Goal: Task Accomplishment & Management: Use online tool/utility

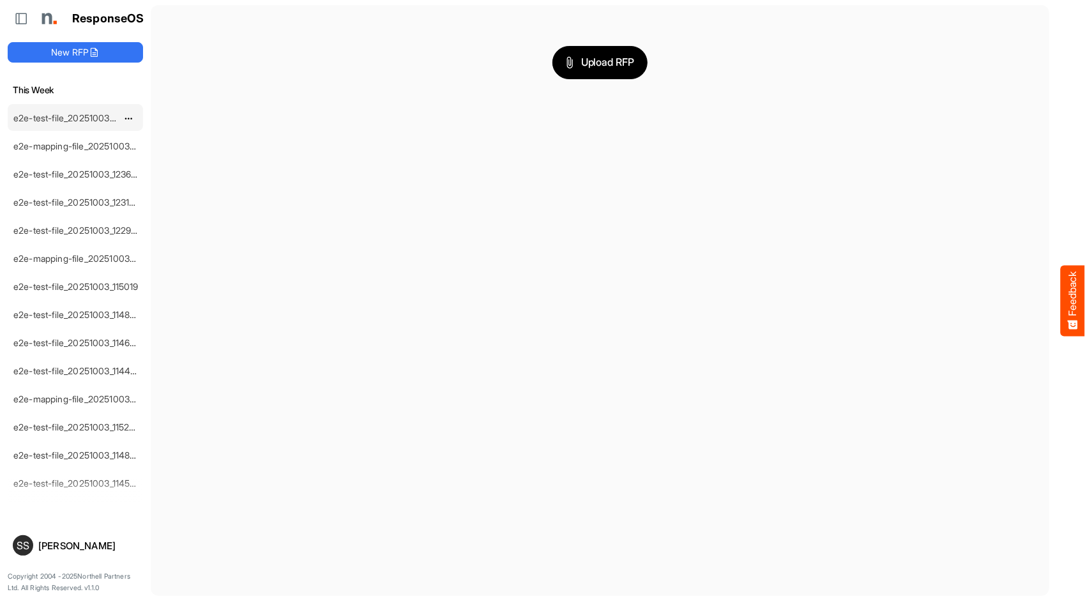
click at [84, 115] on link "e2e-test-file_20251003_162459" at bounding box center [77, 117] width 129 height 11
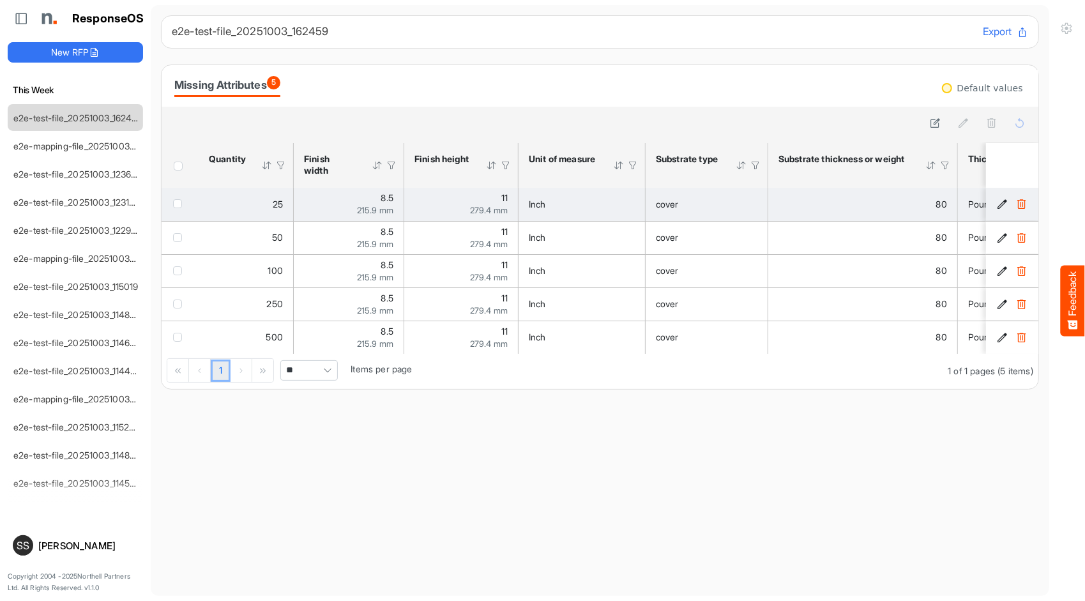
click at [854, 207] on div "80" at bounding box center [862, 204] width 169 height 14
click at [997, 203] on icon "081a5c04-aca0-47cd-b333-61b830993d8b is template cell Column Header" at bounding box center [1002, 204] width 11 height 11
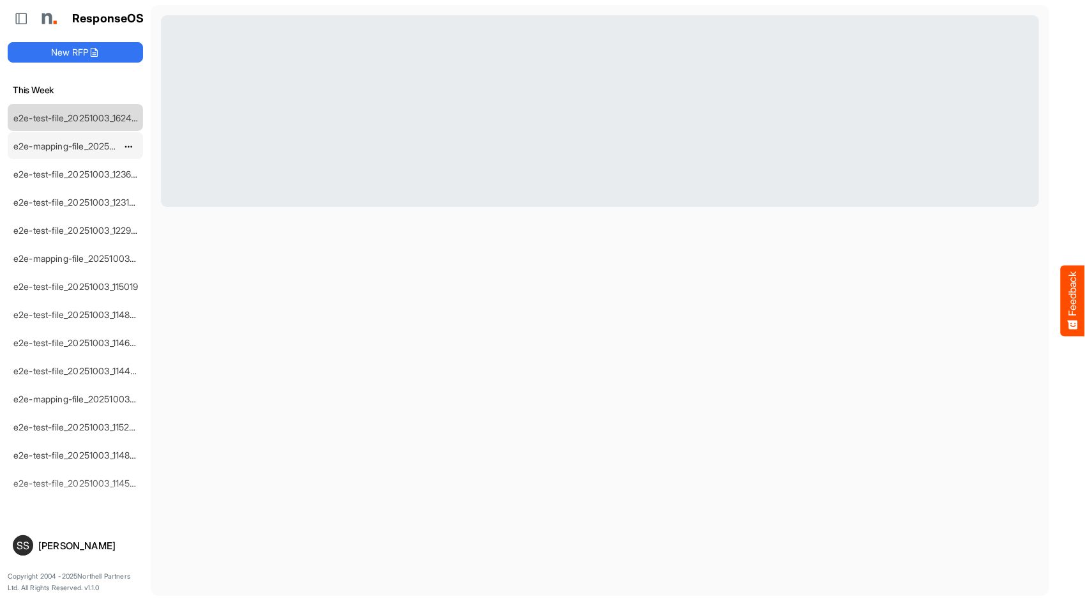
click at [35, 133] on div "e2e-mapping-file_20251003_124057" at bounding box center [65, 146] width 114 height 26
click at [33, 146] on link "e2e-mapping-file_20251003_124057" at bounding box center [87, 145] width 149 height 11
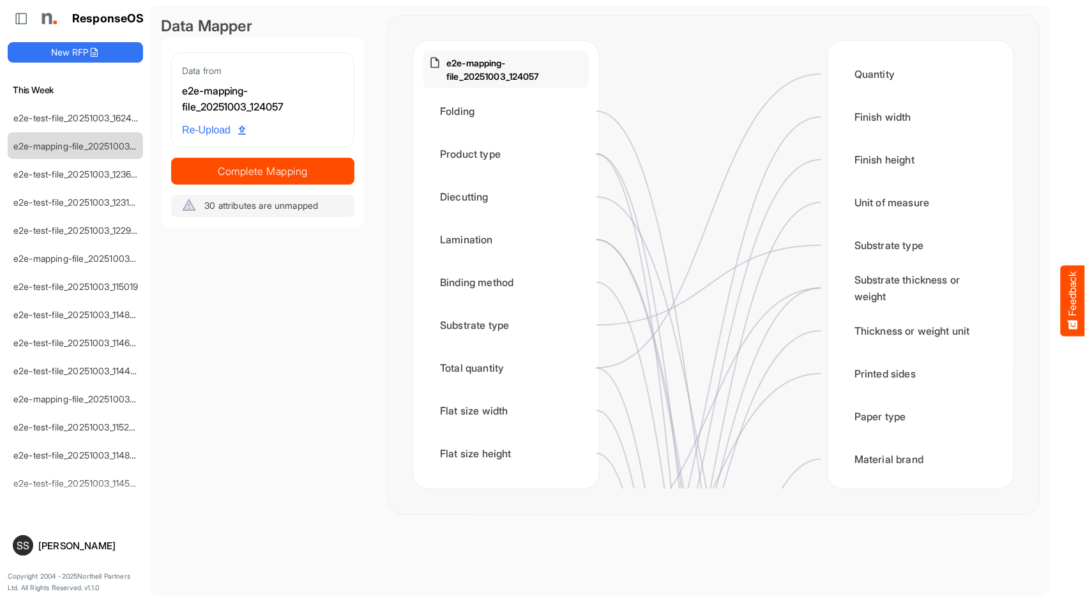
click at [242, 157] on div "Data from e2e-mapping-file_20251003_124057 Re-Upload Complete Mapping 30 attrib…" at bounding box center [262, 134] width 183 height 165
click at [248, 166] on span "Complete Mapping" at bounding box center [263, 171] width 182 height 18
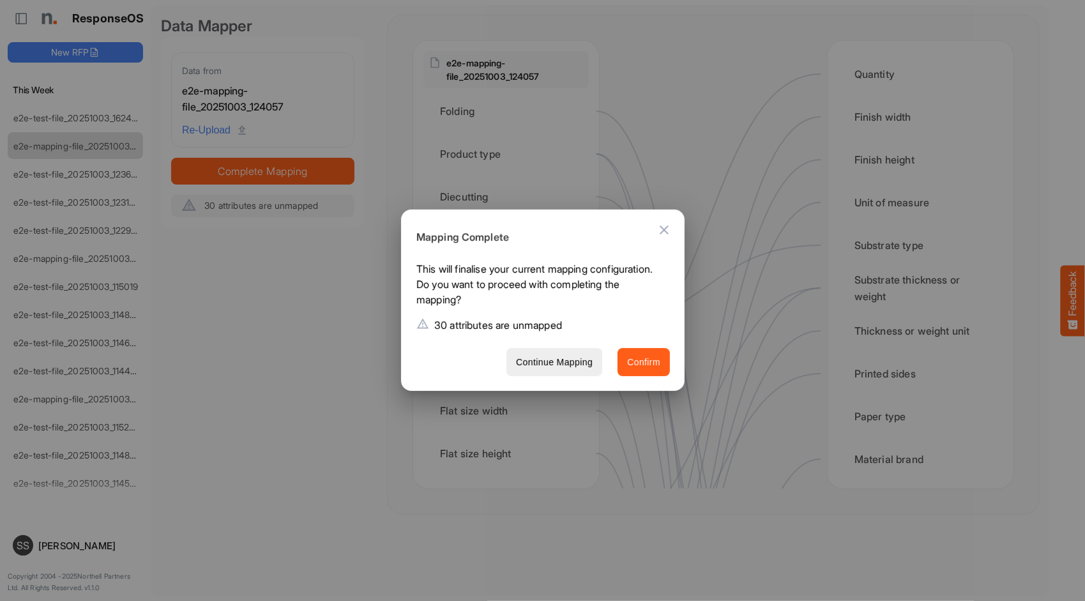
click at [631, 371] on button "Confirm" at bounding box center [643, 362] width 52 height 29
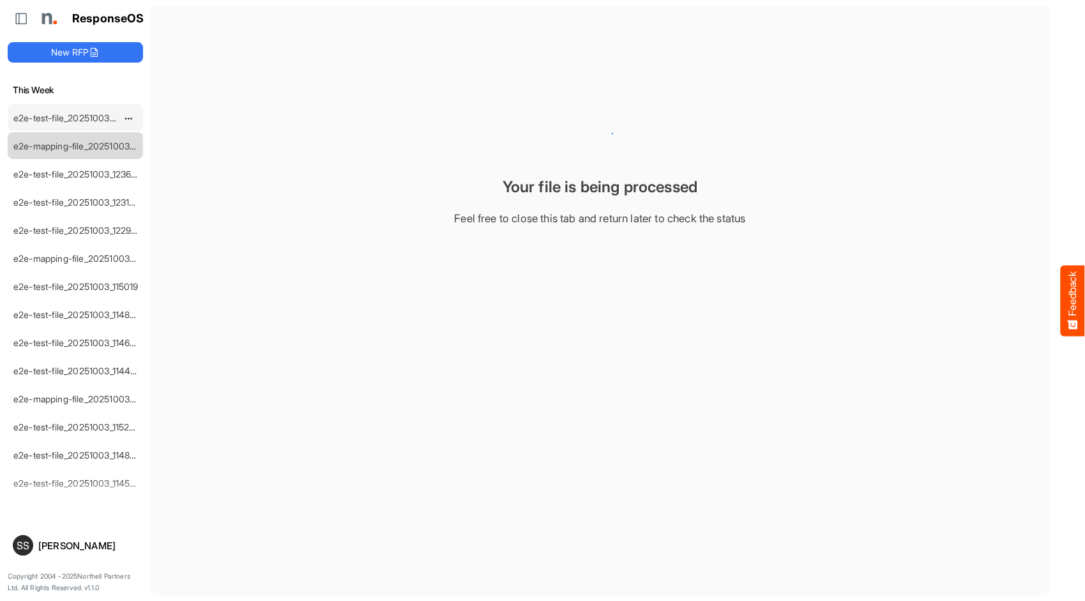
click at [61, 120] on link "e2e-test-file_20251003_162459" at bounding box center [77, 117] width 129 height 11
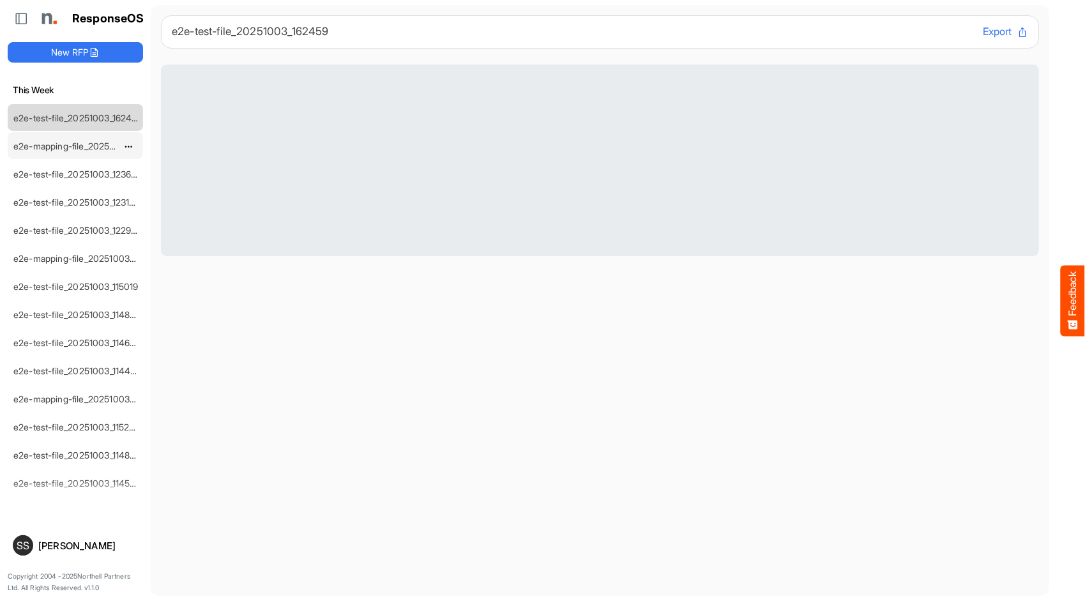
click at [67, 144] on link "e2e-mapping-file_20251003_124057" at bounding box center [87, 145] width 149 height 11
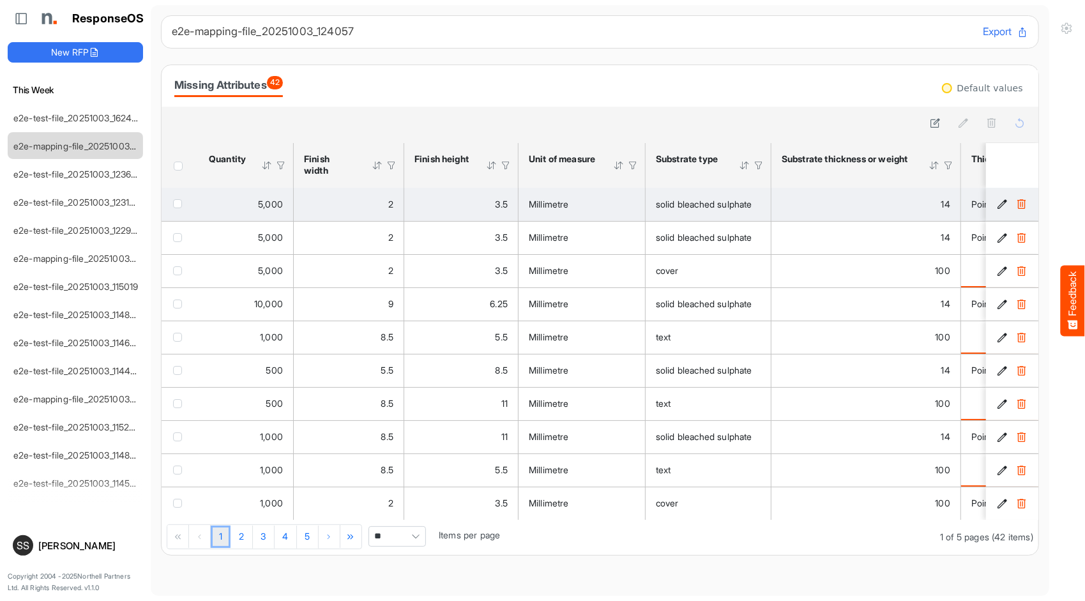
click at [997, 208] on icon "29ecde75-5300-43ed-b934-a9a3c3349e03 is template cell Column Header" at bounding box center [1002, 204] width 11 height 11
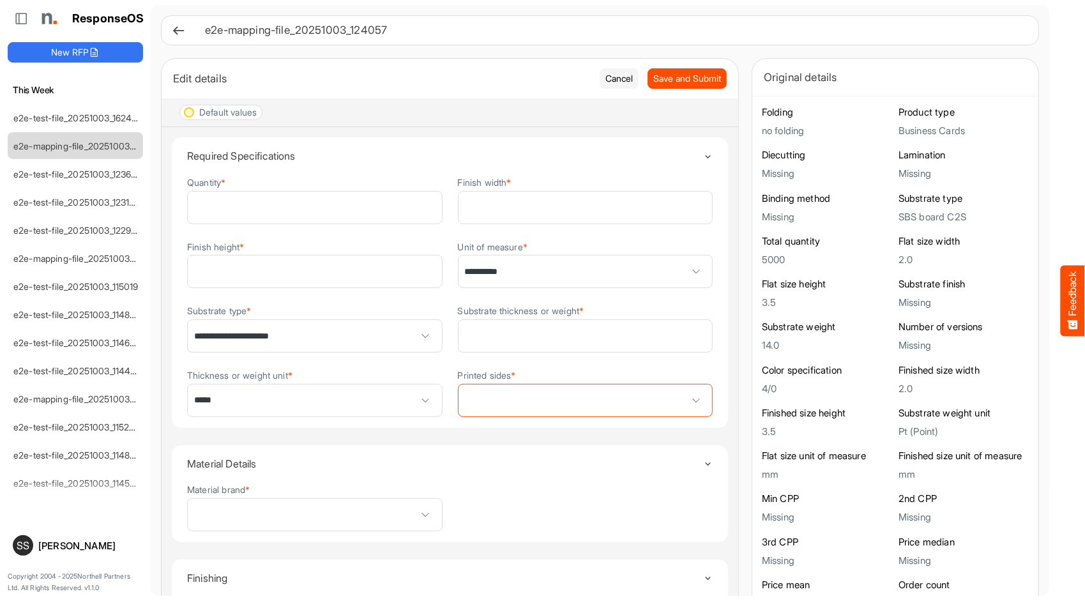
click at [179, 29] on icon at bounding box center [178, 30] width 13 height 13
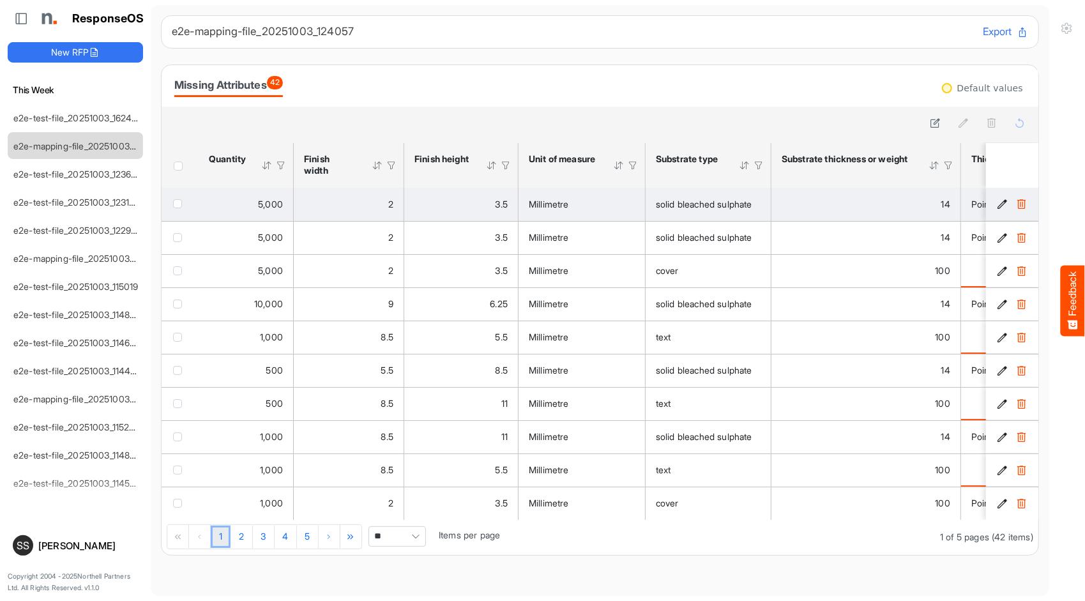
click at [176, 211] on td "checkbox" at bounding box center [180, 204] width 37 height 33
click at [184, 203] on div "checkbox" at bounding box center [180, 203] width 14 height 13
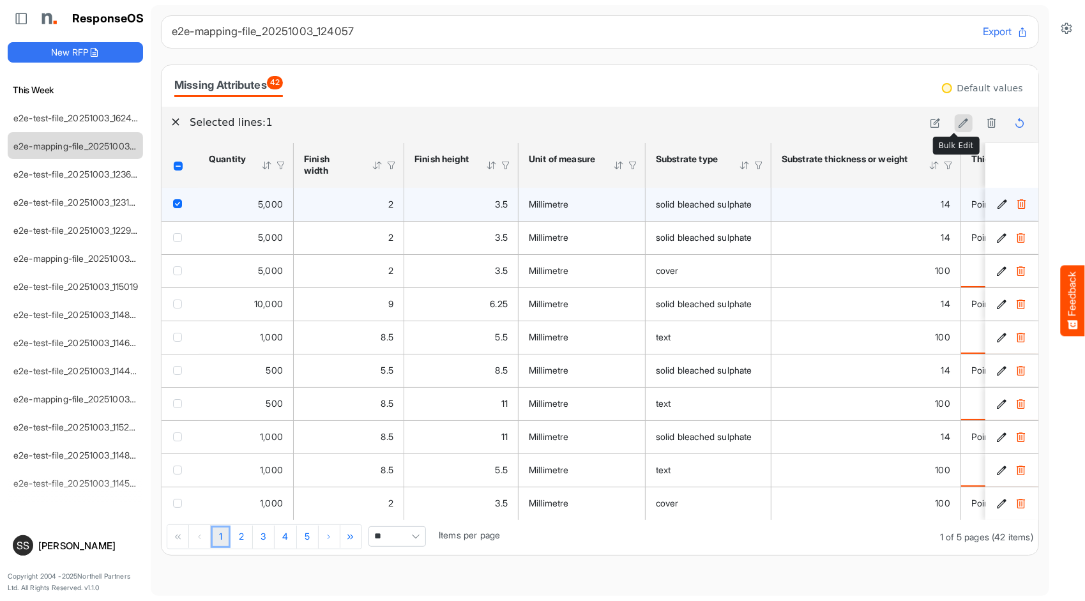
click at [954, 119] on button at bounding box center [963, 123] width 18 height 18
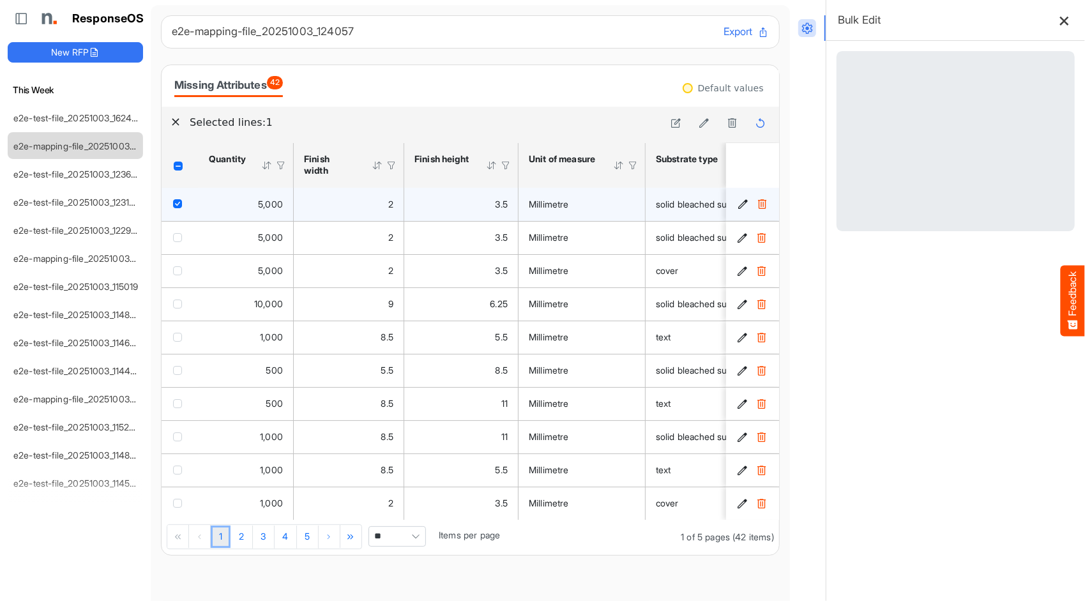
click at [1059, 21] on icon at bounding box center [1064, 20] width 11 height 11
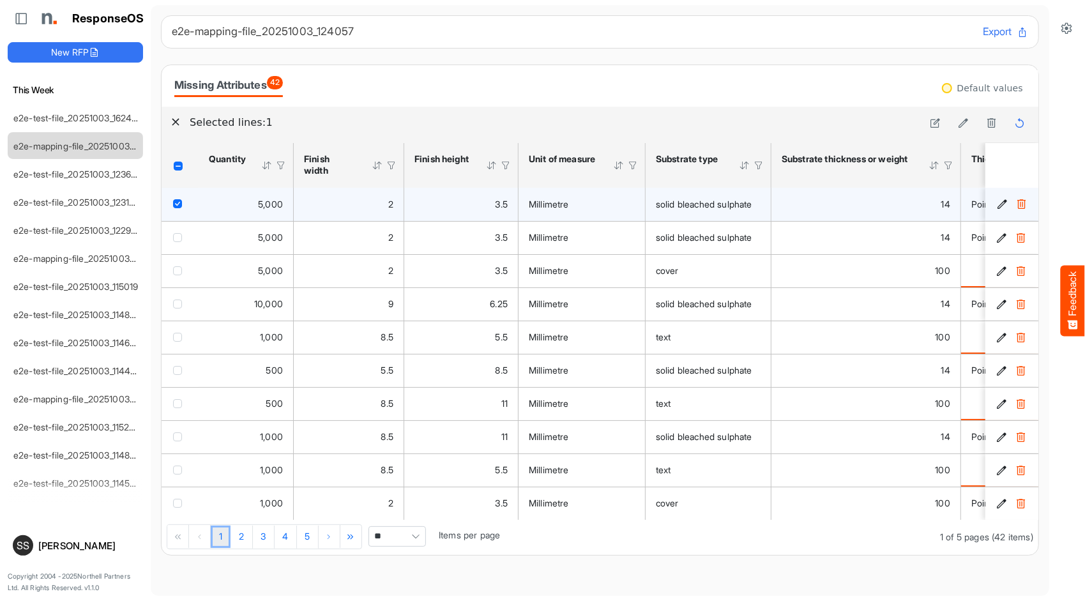
click at [939, 91] on div "Default values" at bounding box center [983, 88] width 90 height 14
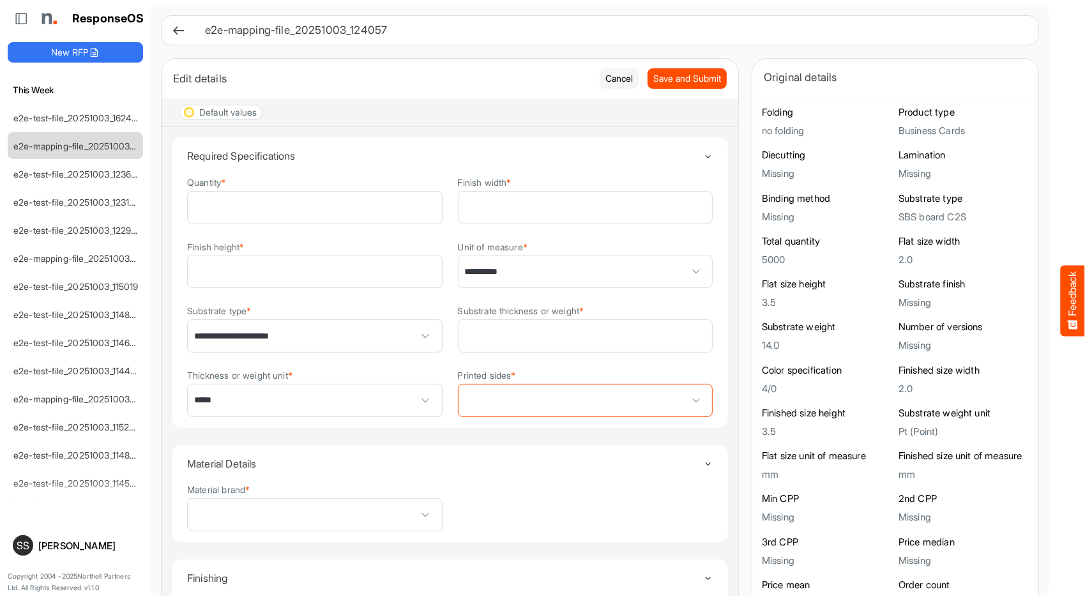
click at [436, 82] on div "Edit details" at bounding box center [381, 79] width 417 height 18
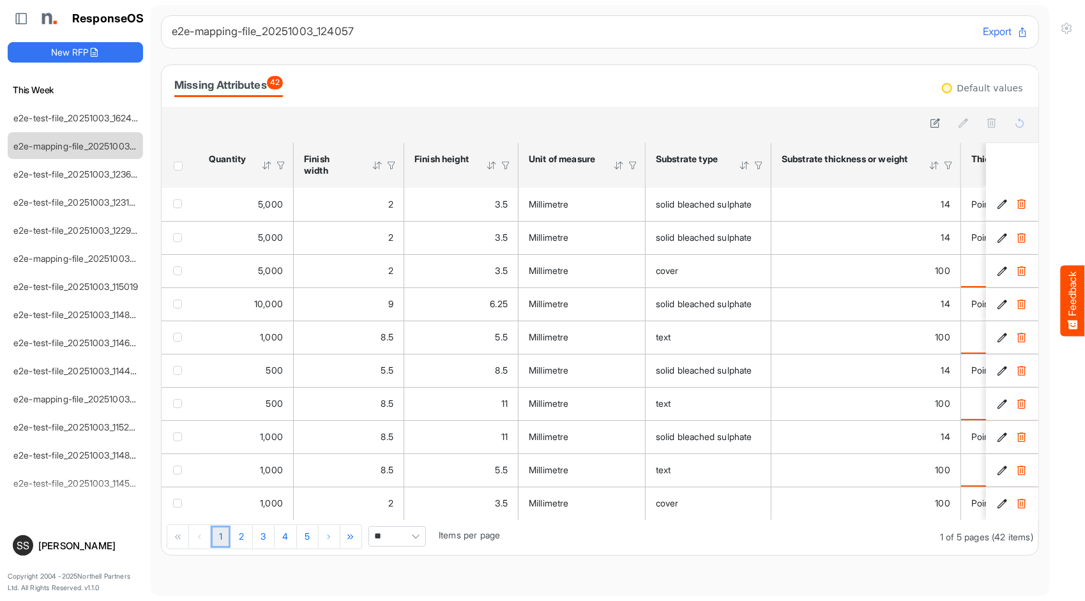
click at [773, 82] on div "Missing Attributes 42" at bounding box center [599, 86] width 851 height 22
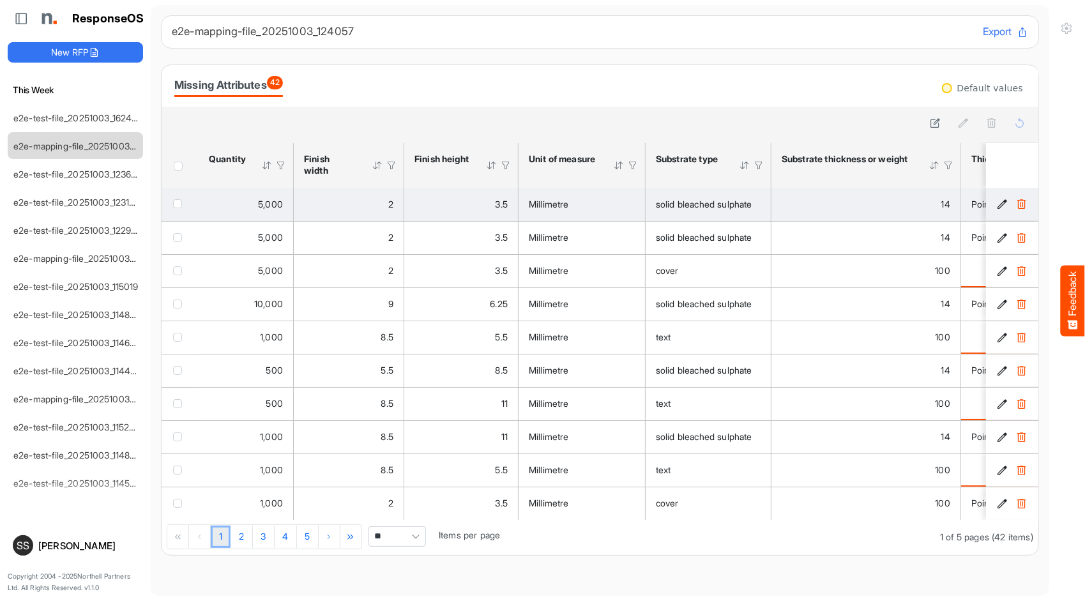
click at [887, 210] on div "14" at bounding box center [865, 204] width 169 height 14
click at [725, 218] on td "solid bleached sulphate" at bounding box center [708, 204] width 126 height 33
drag, startPoint x: 614, startPoint y: 213, endPoint x: 622, endPoint y: 211, distance: 8.7
drag, startPoint x: 622, startPoint y: 211, endPoint x: 988, endPoint y: 218, distance: 365.9
click at [988, 218] on td "29ecde75-5300-43ed-b934-a9a3c3349e03 is template cell Column Header" at bounding box center [1013, 204] width 55 height 33
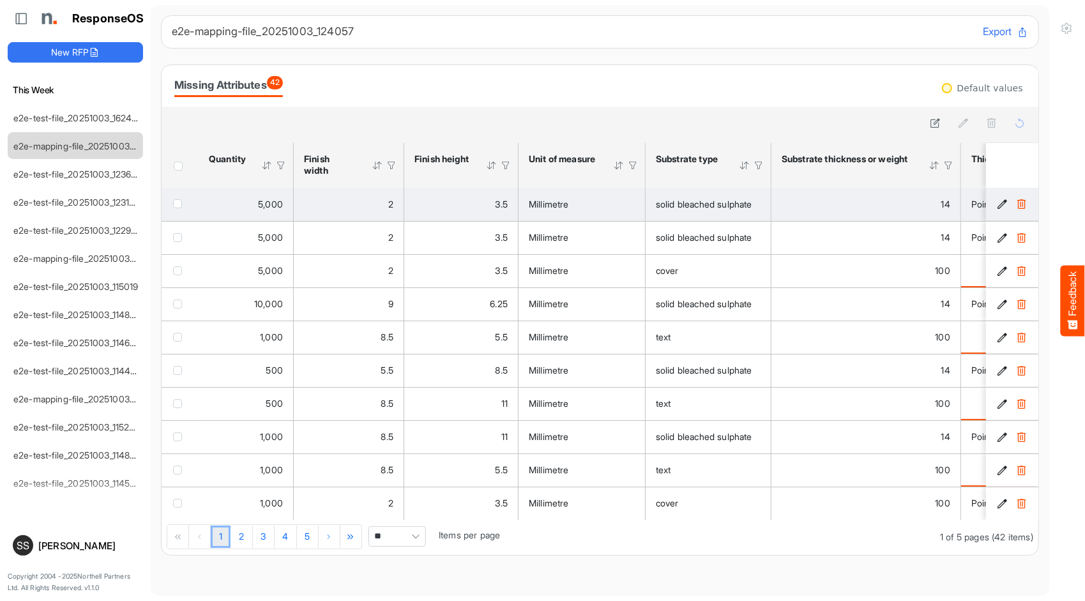
click at [992, 193] on td "29ecde75-5300-43ed-b934-a9a3c3349e03 is template cell Column Header" at bounding box center [1013, 204] width 55 height 33
click at [997, 199] on icon "29ecde75-5300-43ed-b934-a9a3c3349e03 is template cell Column Header" at bounding box center [1002, 204] width 11 height 11
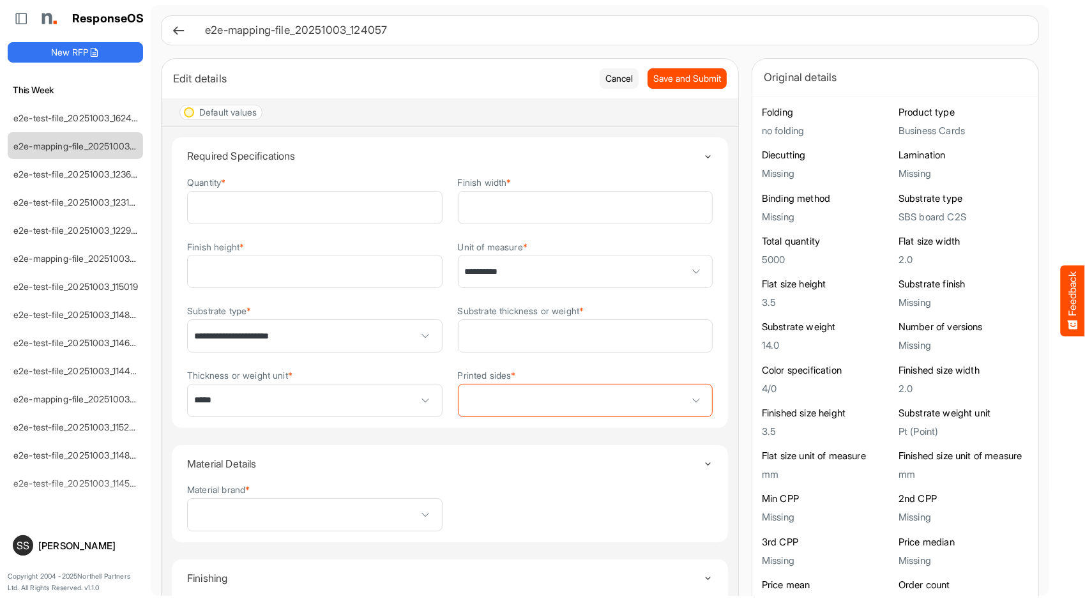
click at [215, 112] on div "Default values" at bounding box center [227, 112] width 57 height 9
click at [175, 31] on icon at bounding box center [178, 30] width 13 height 13
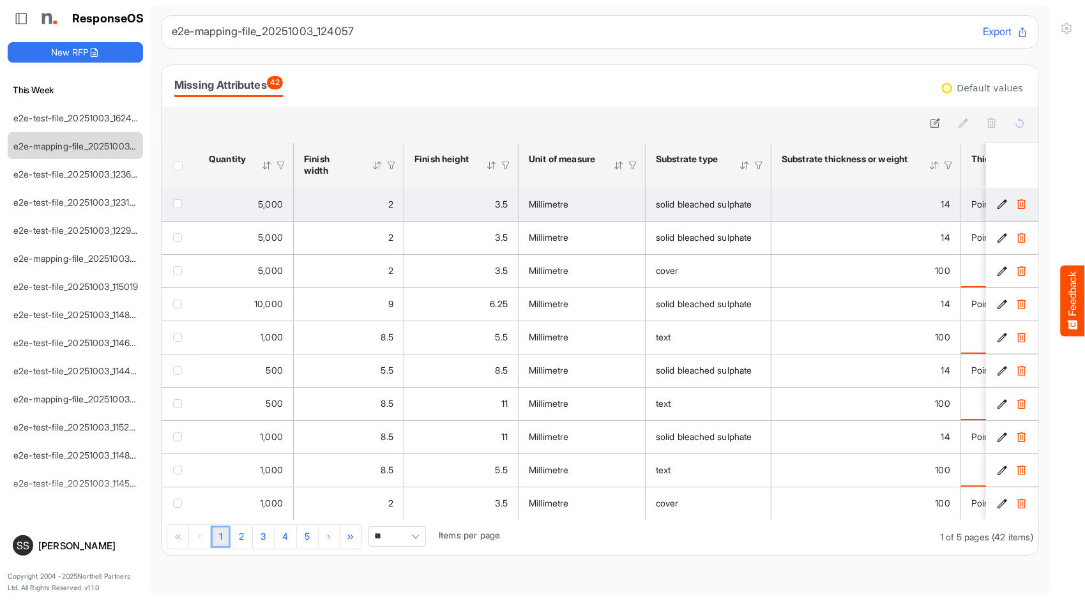
click at [997, 208] on icon "29ecde75-5300-43ed-b934-a9a3c3349e03 is template cell Column Header" at bounding box center [1002, 204] width 11 height 11
click at [545, 203] on span "Millimetre" at bounding box center [549, 204] width 40 height 11
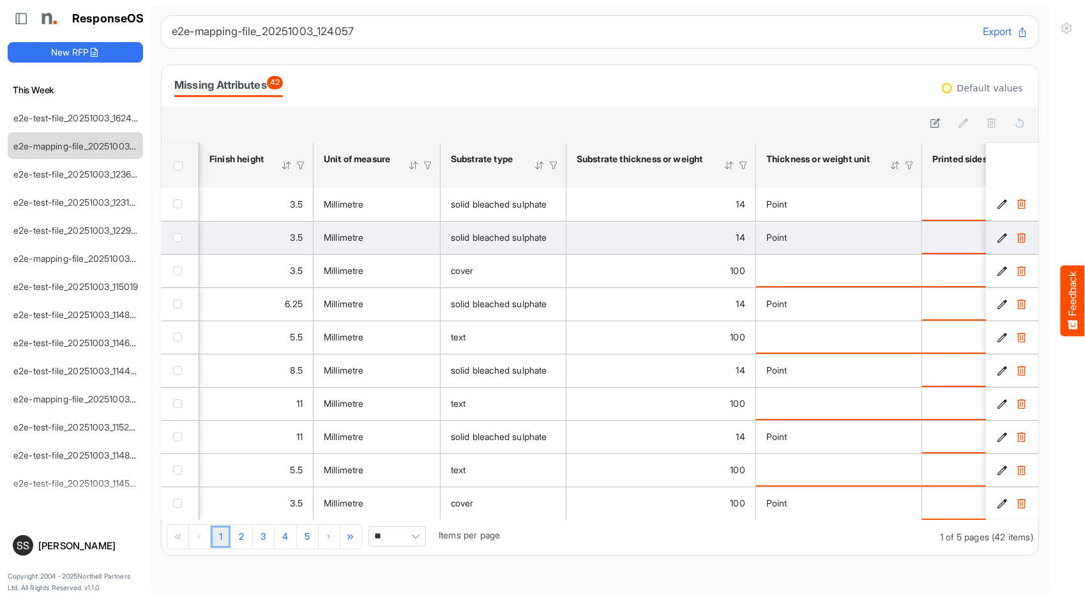
scroll to position [0, 206]
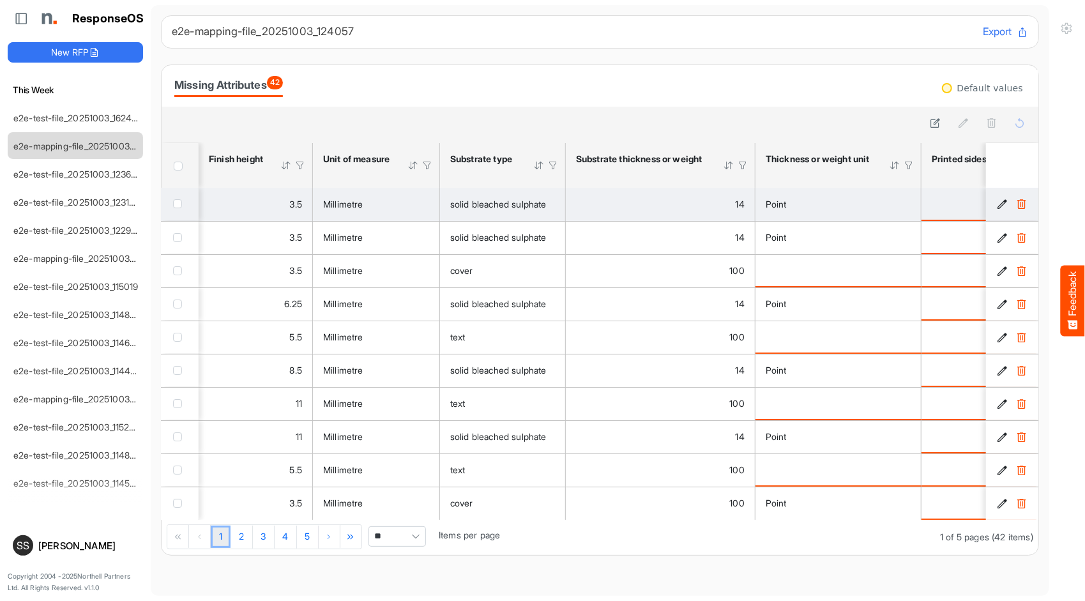
click at [175, 211] on td "checkbox" at bounding box center [180, 204] width 37 height 33
click at [177, 206] on span "checkbox" at bounding box center [177, 203] width 9 height 9
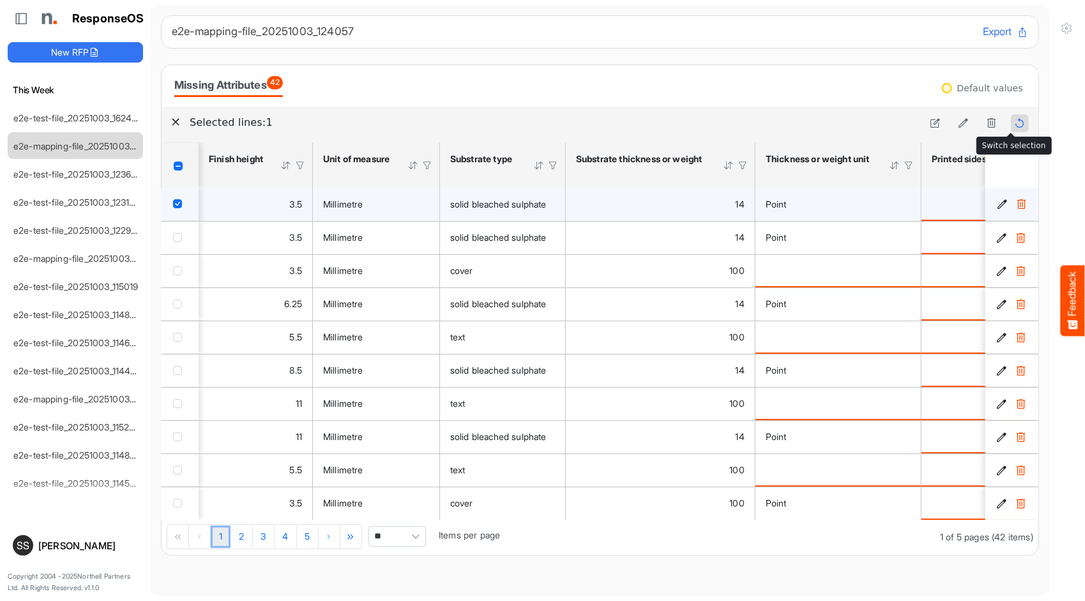
click at [1014, 121] on icon at bounding box center [1019, 122] width 11 height 11
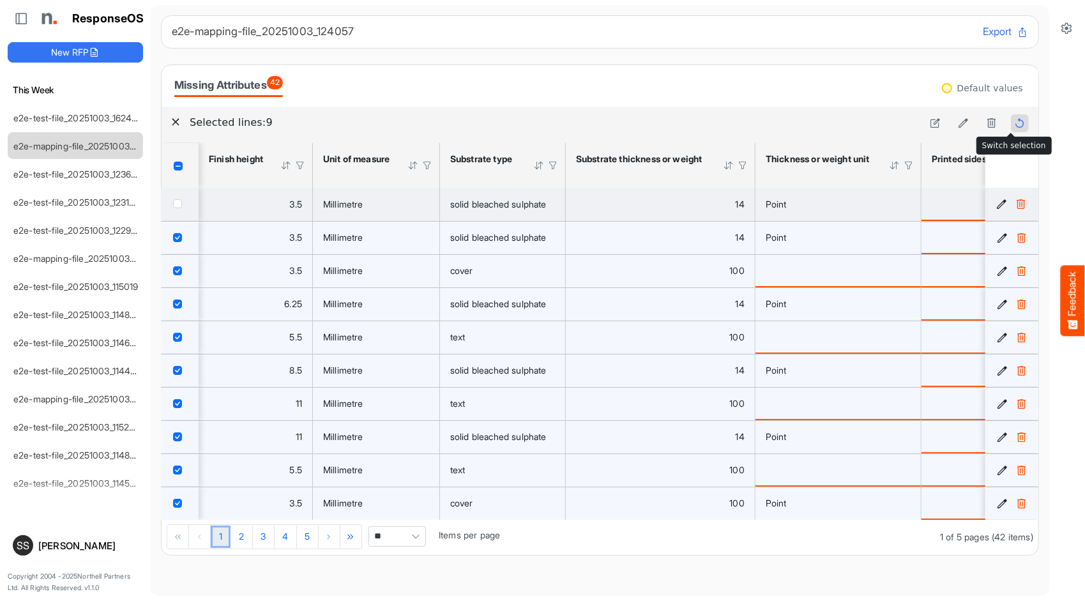
click at [1014, 126] on icon at bounding box center [1019, 122] width 11 height 11
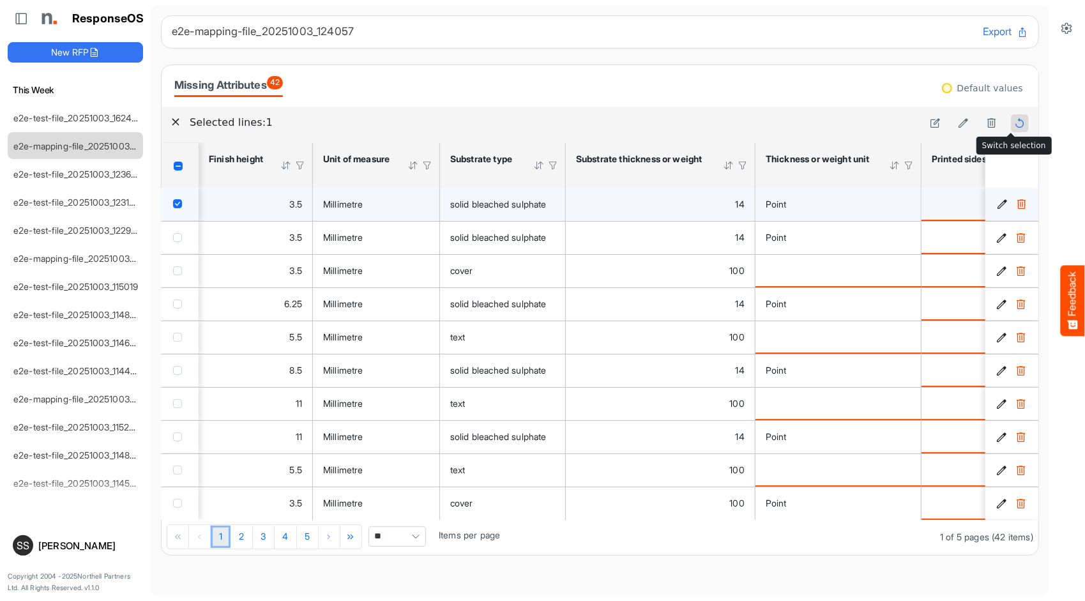
click at [1014, 126] on icon at bounding box center [1019, 122] width 11 height 11
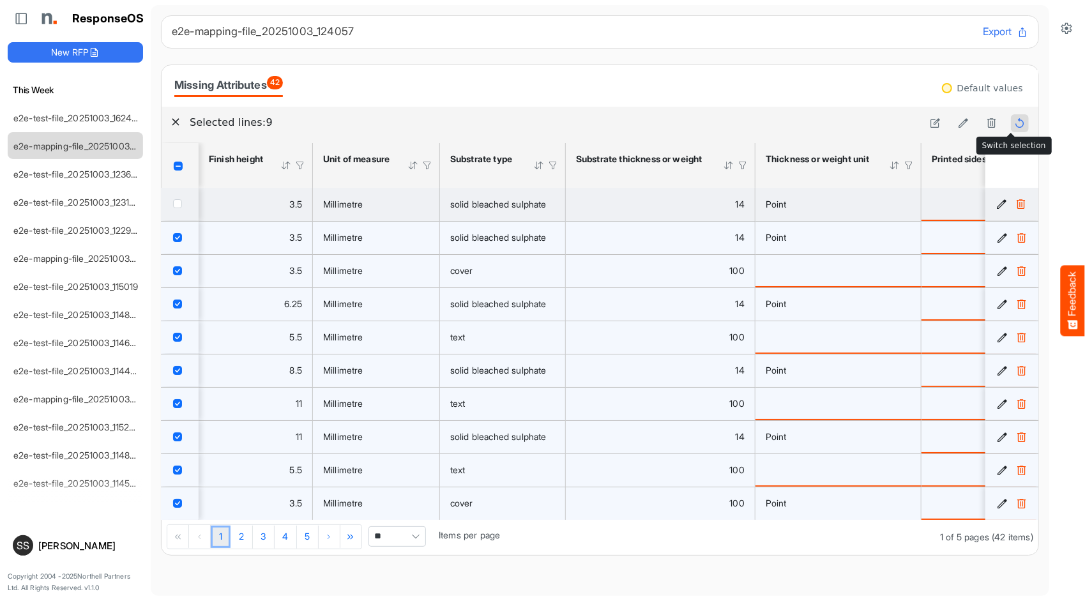
click at [1014, 126] on icon at bounding box center [1019, 122] width 11 height 11
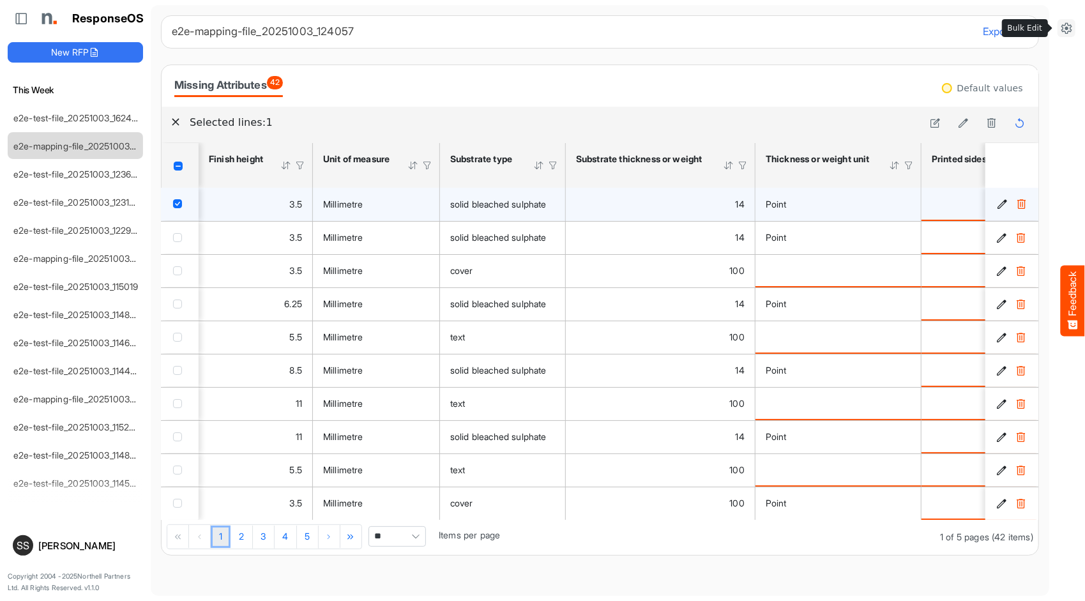
click at [1065, 31] on icon at bounding box center [1066, 28] width 13 height 13
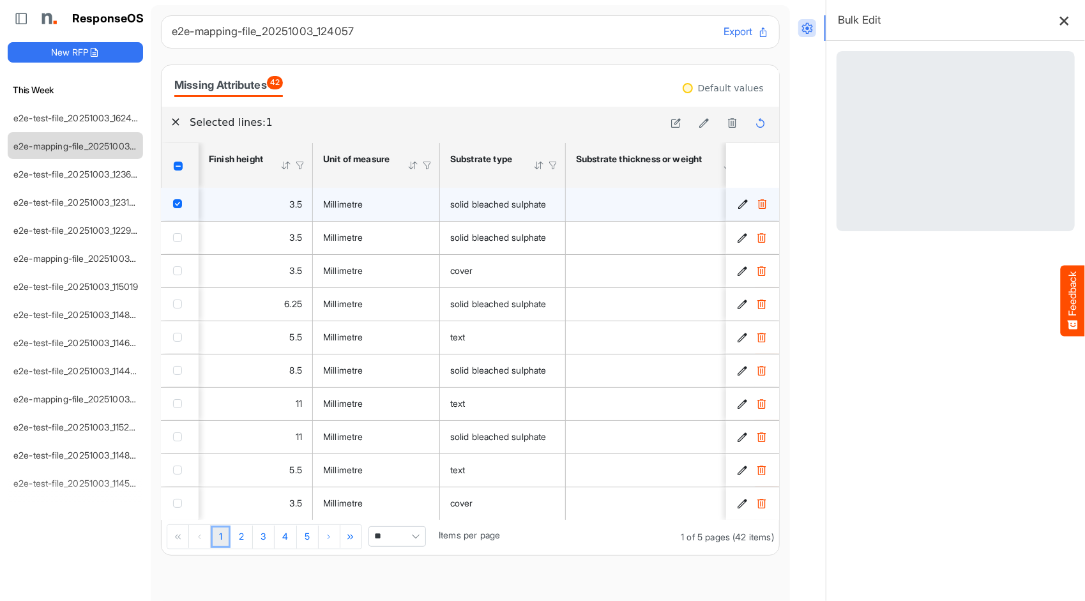
click at [1055, 27] on button at bounding box center [1065, 20] width 20 height 20
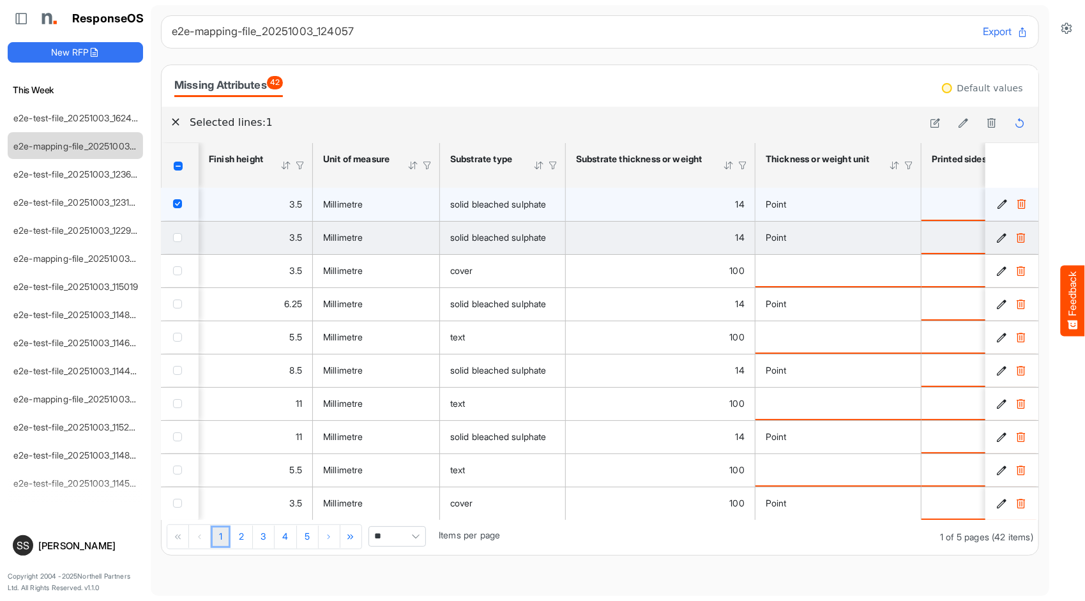
click at [784, 238] on span "Point" at bounding box center [775, 237] width 21 height 11
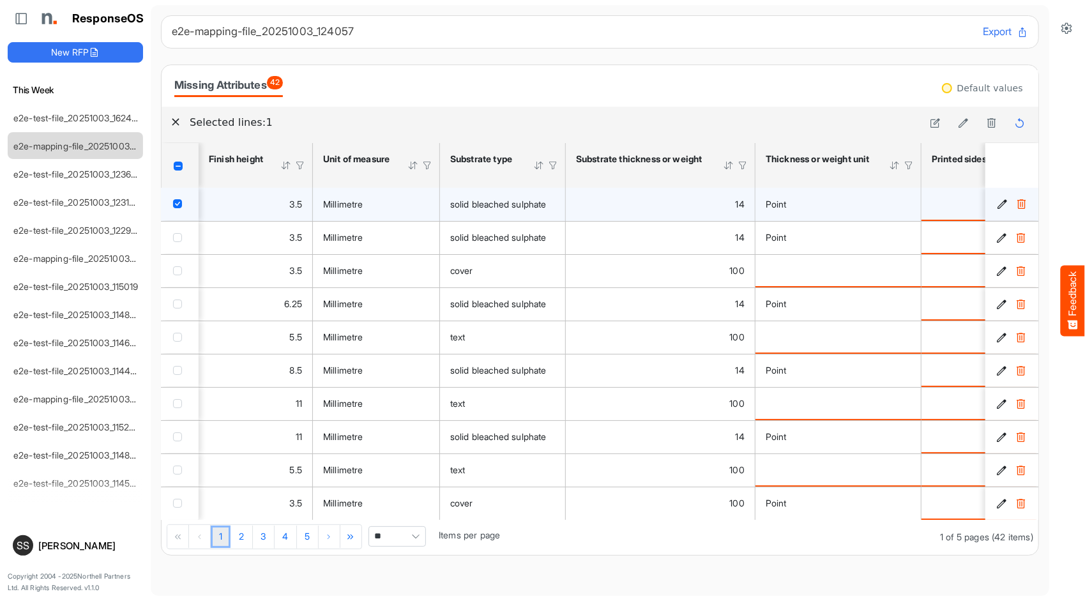
click at [792, 160] on div "Thickness or weight unit" at bounding box center [818, 158] width 107 height 11
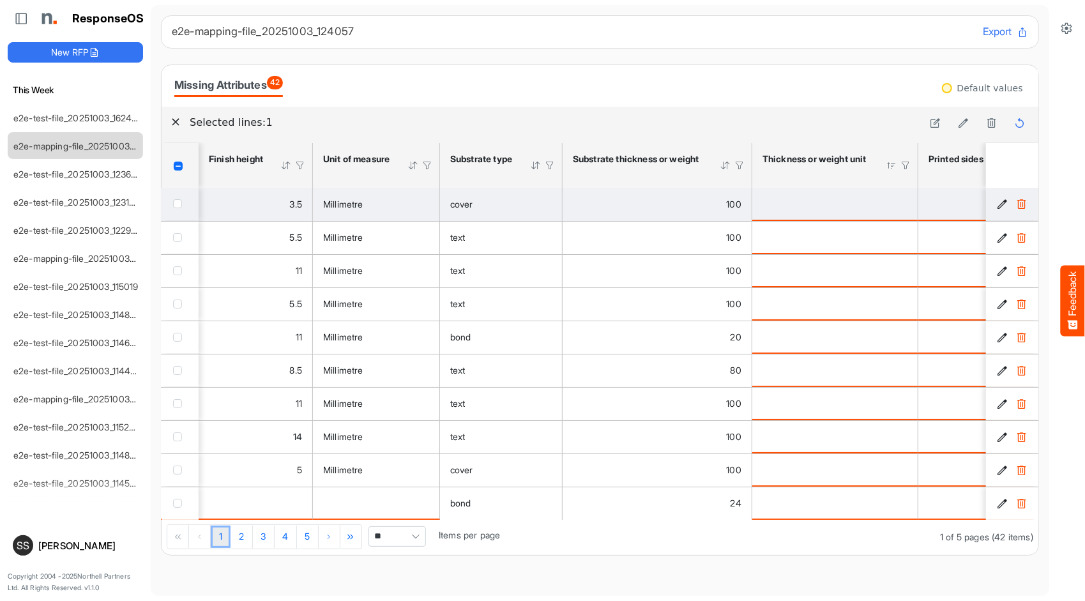
click at [783, 165] on div "Thickness or weight unit" at bounding box center [815, 158] width 107 height 11
